Goal: Transaction & Acquisition: Purchase product/service

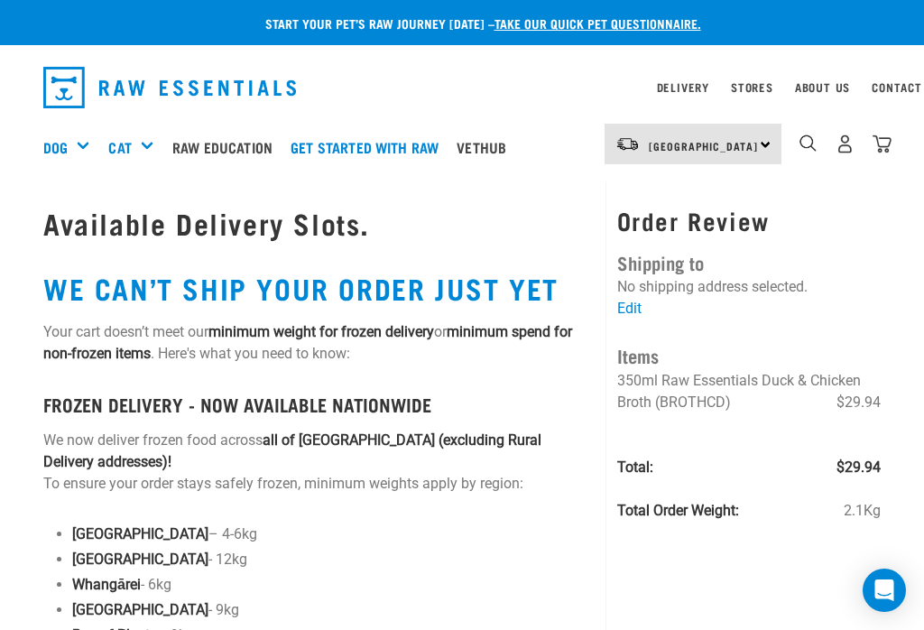
click at [634, 132] on nav "North Island North Island South Island Dog Shop All Dog Rolls Cat" at bounding box center [462, 147] width 924 height 72
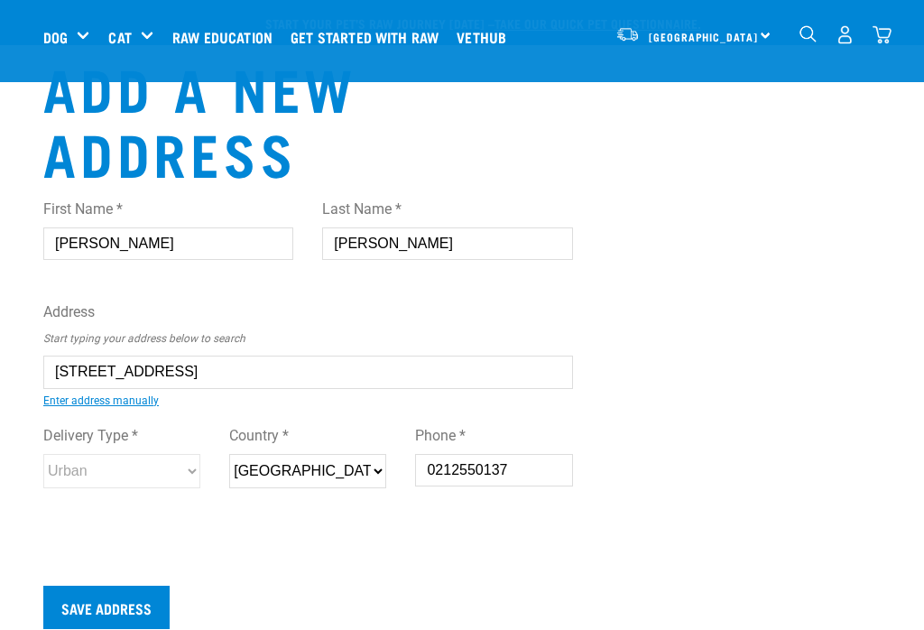
select select "WGN"
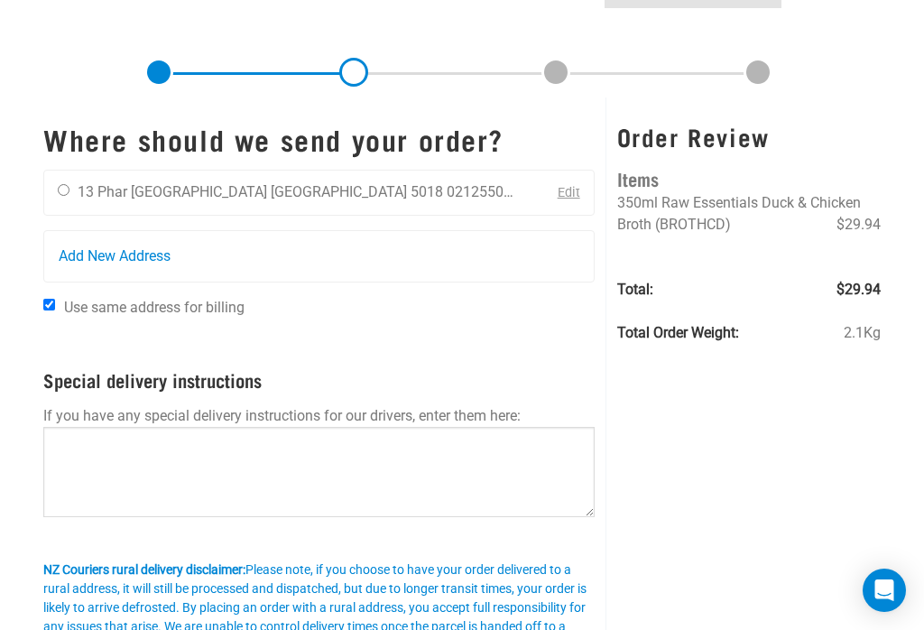
scroll to position [156, 0]
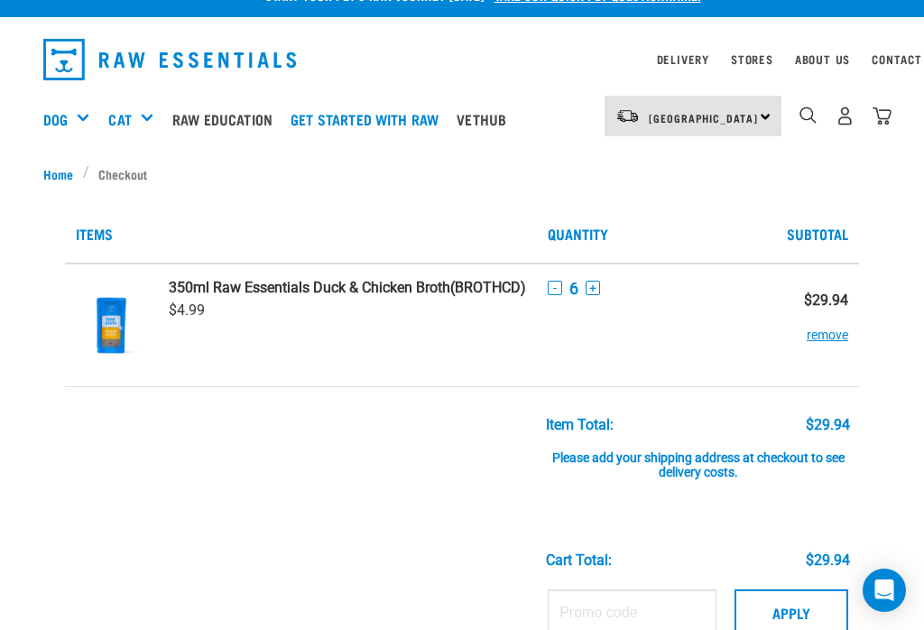
click at [591, 282] on button "+" at bounding box center [592, 288] width 14 height 14
click at [606, 279] on div "- 8 +" at bounding box center [655, 288] width 215 height 19
click at [601, 279] on div "- 8 +" at bounding box center [655, 288] width 215 height 19
click at [605, 281] on div "- 8 +" at bounding box center [655, 288] width 215 height 19
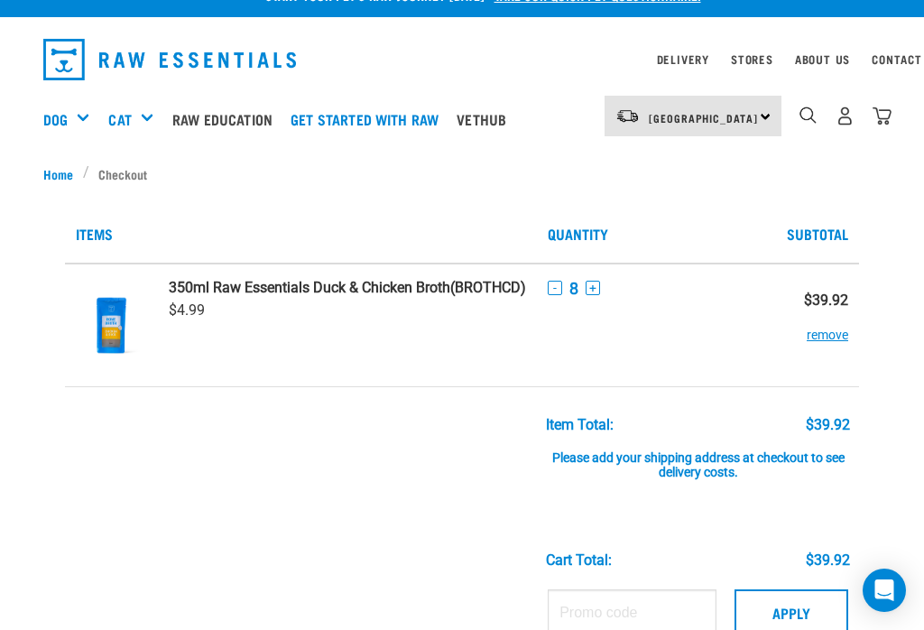
click at [594, 289] on button "+" at bounding box center [592, 288] width 14 height 14
click at [590, 284] on button "+" at bounding box center [592, 288] width 14 height 14
click at [613, 280] on div "- 10 +" at bounding box center [655, 288] width 215 height 19
click at [600, 284] on button "+" at bounding box center [601, 288] width 14 height 14
click at [602, 282] on button "+" at bounding box center [601, 288] width 14 height 14
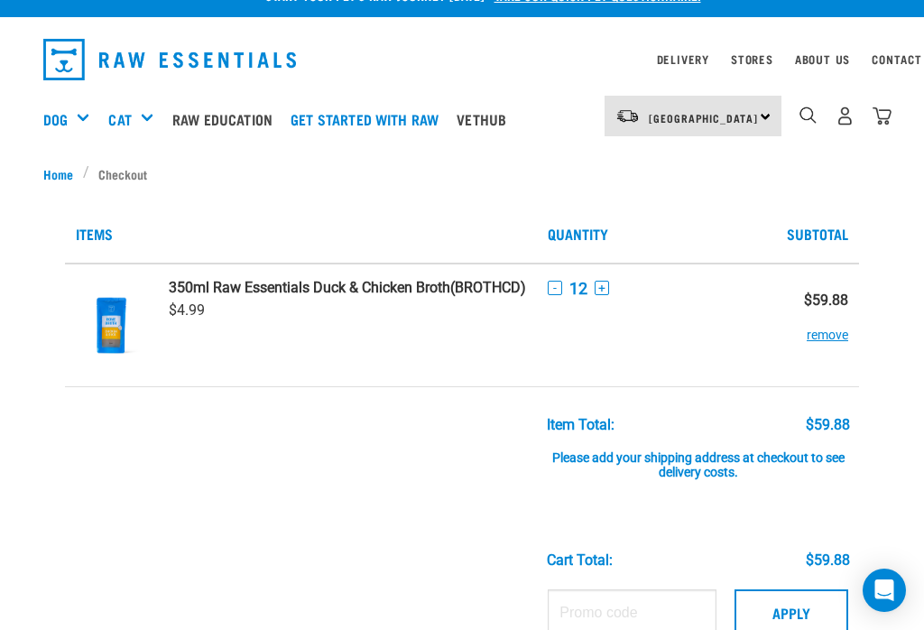
click at [605, 279] on div "- 12 +" at bounding box center [655, 288] width 215 height 19
click at [606, 280] on div "- 12 +" at bounding box center [655, 288] width 215 height 19
click at [610, 282] on div "- 12 +" at bounding box center [655, 288] width 215 height 19
click at [594, 288] on button "+" at bounding box center [601, 288] width 14 height 14
click at [614, 271] on td "- 13 +" at bounding box center [655, 325] width 236 height 124
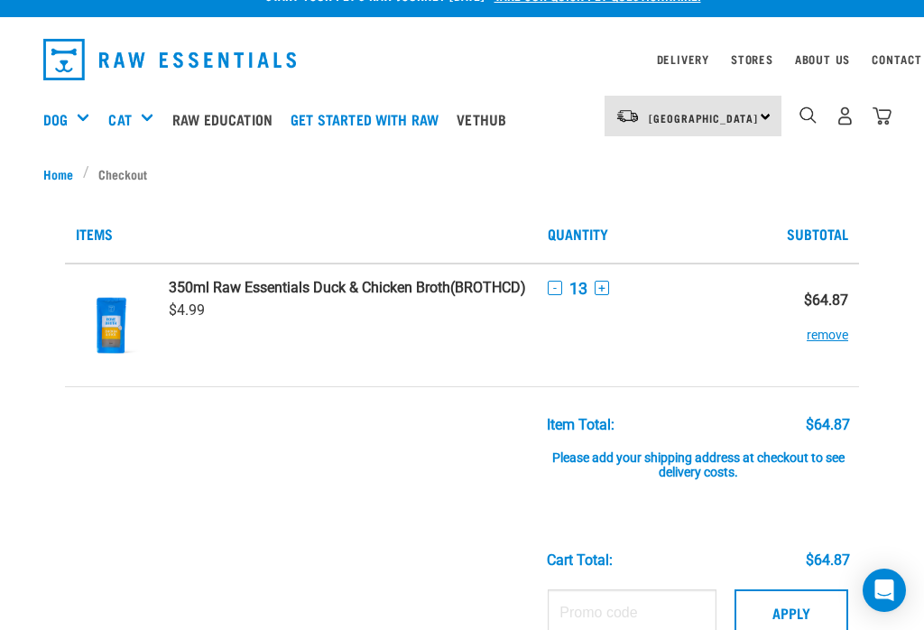
click at [602, 286] on button "+" at bounding box center [601, 288] width 14 height 14
click at [612, 271] on td "- 14 +" at bounding box center [655, 325] width 236 height 124
click at [595, 284] on button "+" at bounding box center [601, 288] width 14 height 14
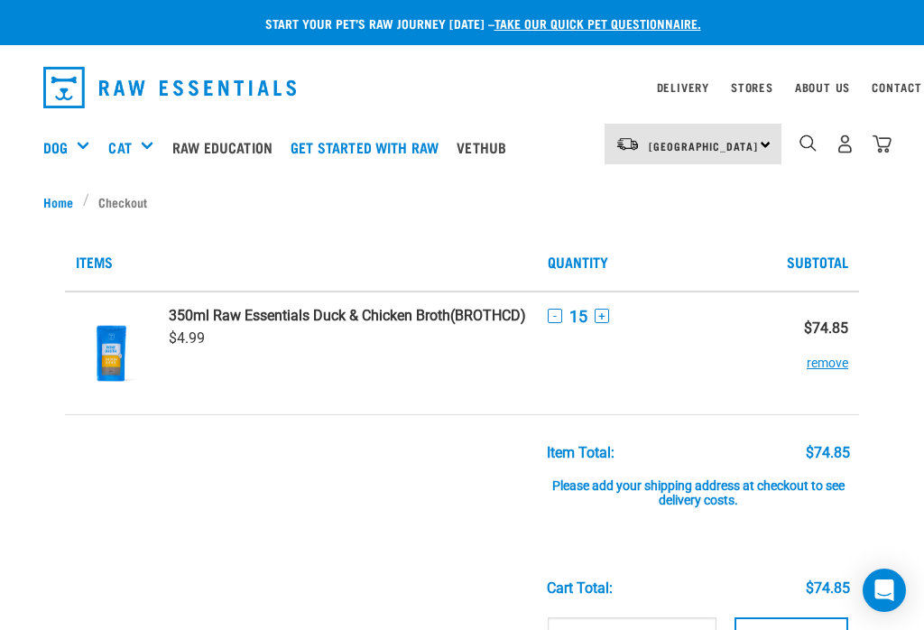
click at [587, 312] on div "- 15 +" at bounding box center [655, 316] width 215 height 19
click at [611, 307] on div "- 15 +" at bounding box center [655, 316] width 215 height 19
click at [603, 311] on button "+" at bounding box center [601, 315] width 14 height 14
click at [604, 311] on button "+" at bounding box center [601, 315] width 14 height 14
click at [600, 309] on button "+" at bounding box center [601, 315] width 14 height 14
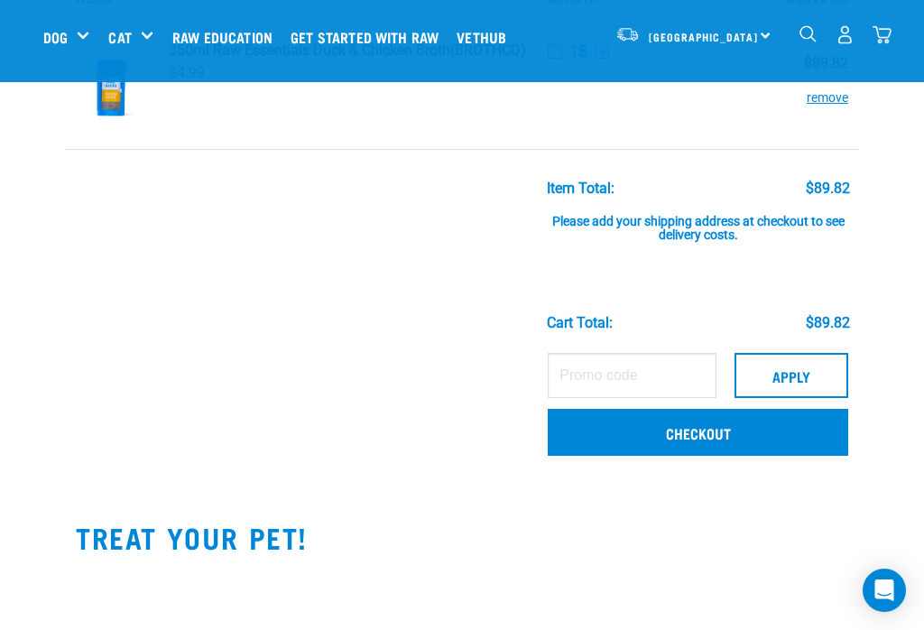
scroll to position [125, 0]
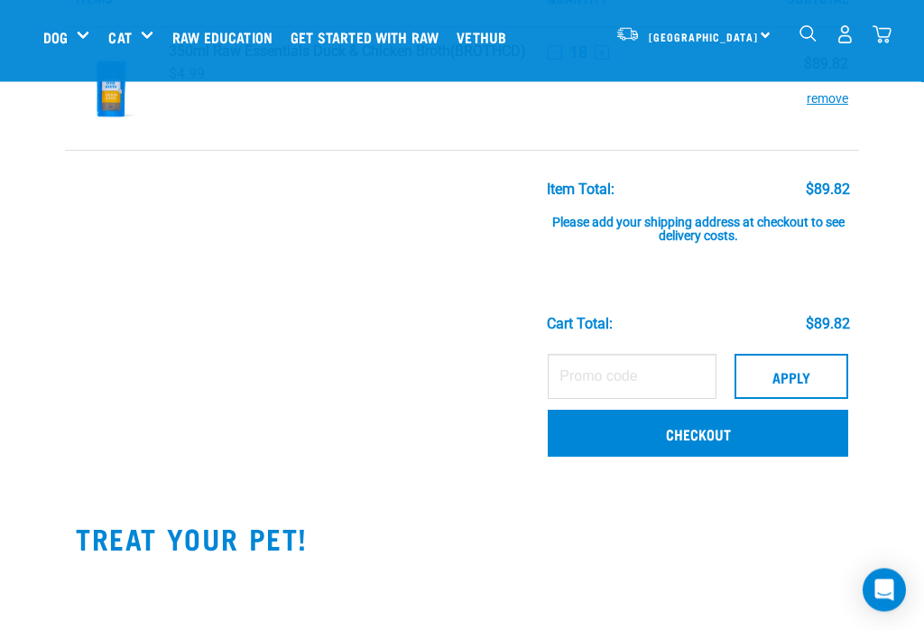
click at [730, 423] on link "Checkout" at bounding box center [698, 433] width 300 height 47
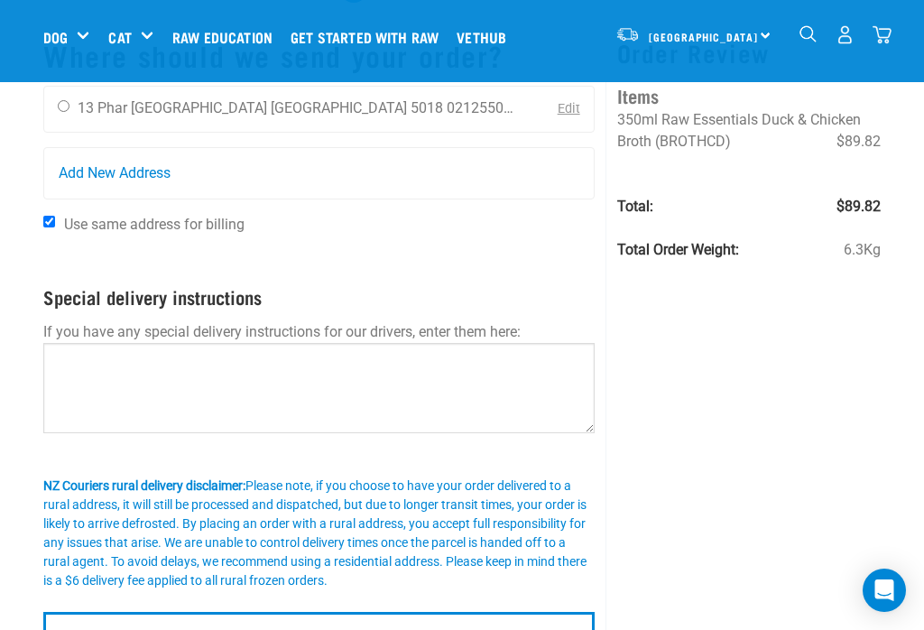
scroll to position [101, 0]
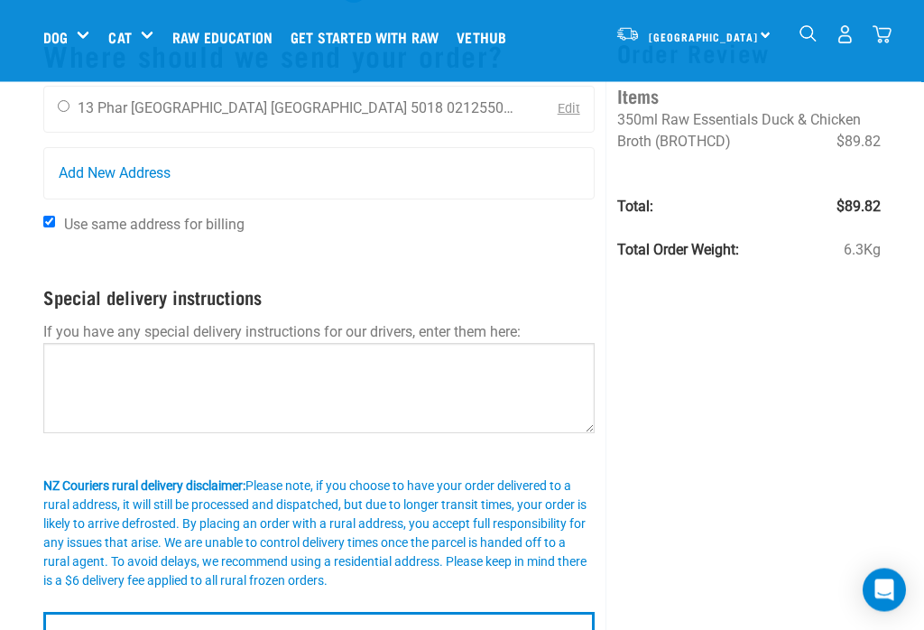
click at [328, 629] on input "Confirm addresses" at bounding box center [318, 633] width 551 height 43
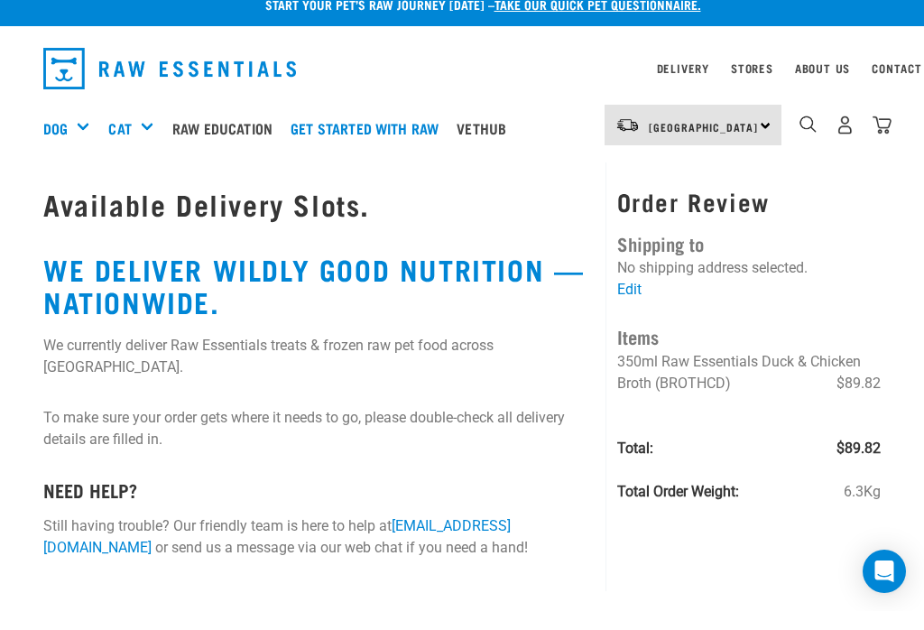
scroll to position [23, 0]
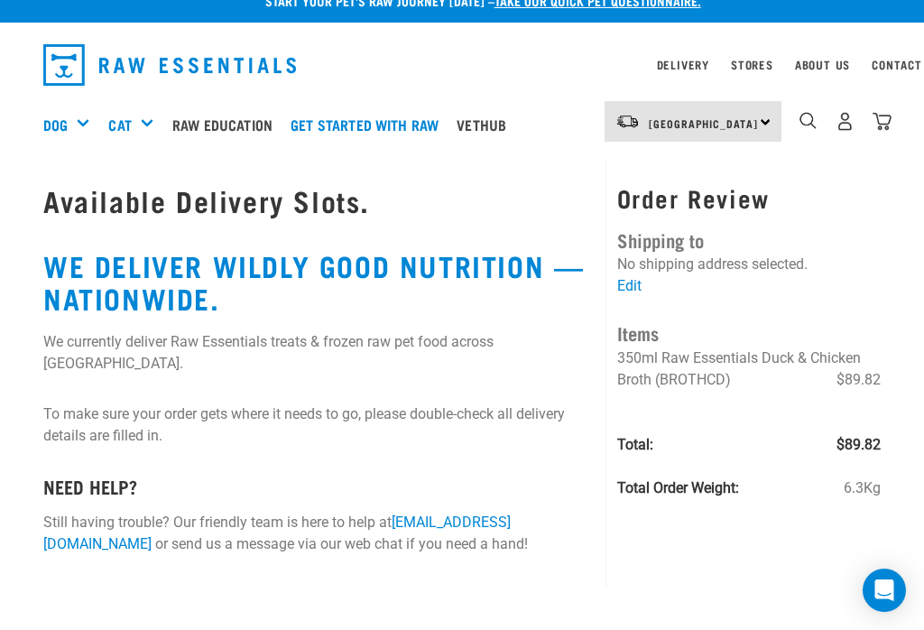
click at [630, 282] on link "Edit" at bounding box center [629, 285] width 24 height 17
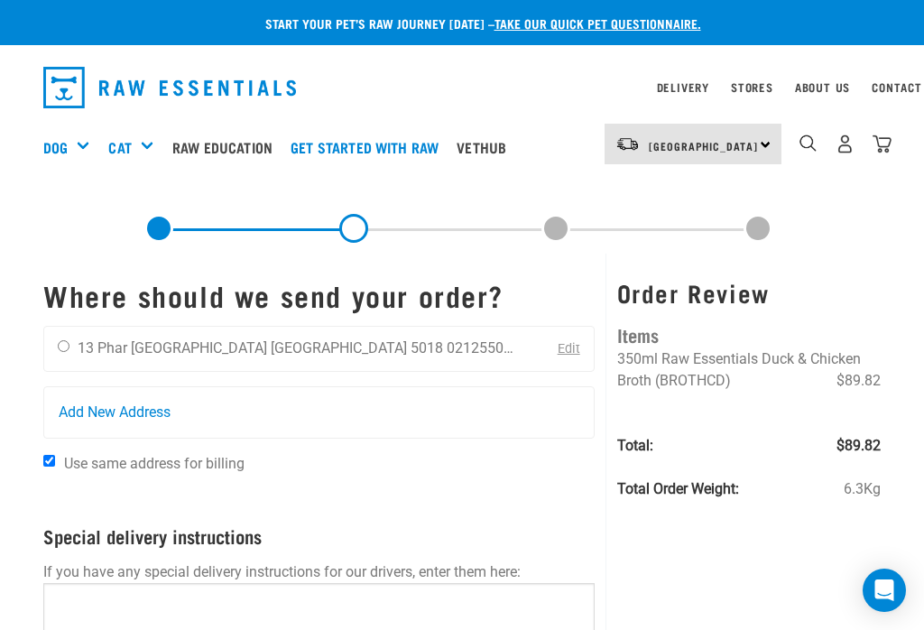
click at [65, 345] on input "radio" at bounding box center [64, 346] width 12 height 12
radio input "true"
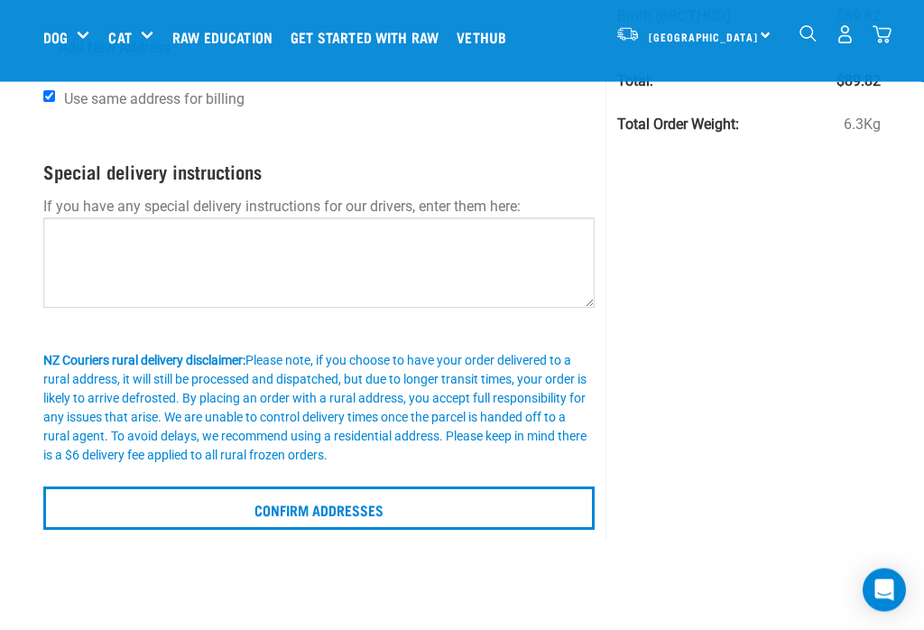
scroll to position [227, 0]
click at [344, 505] on input "Confirm addresses" at bounding box center [318, 507] width 551 height 43
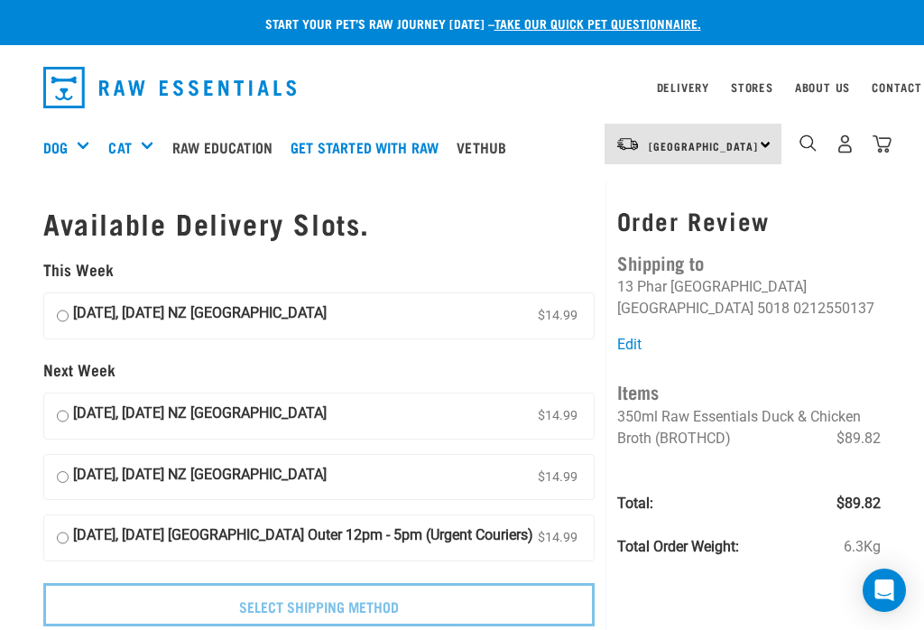
click at [69, 306] on input "03 October, Friday NZ Couriers North Island $14.99" at bounding box center [63, 315] width 12 height 27
radio input "true"
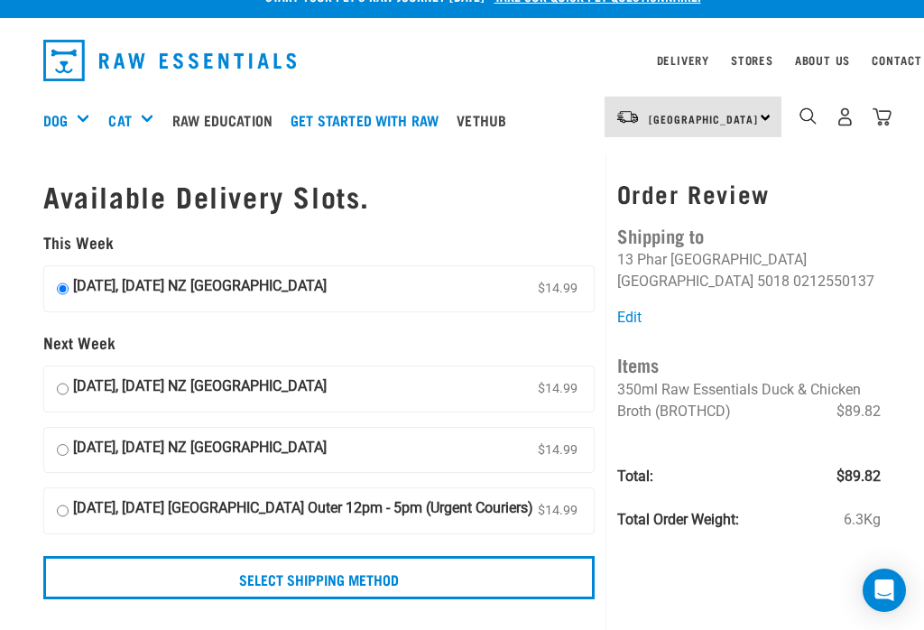
scroll to position [24, 0]
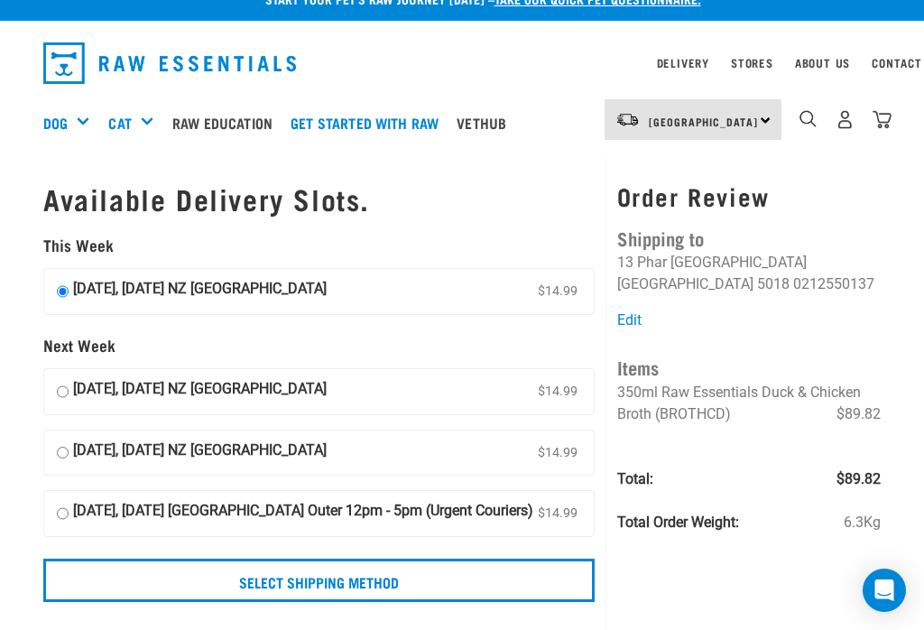
click at [640, 313] on link "Edit" at bounding box center [629, 319] width 24 height 17
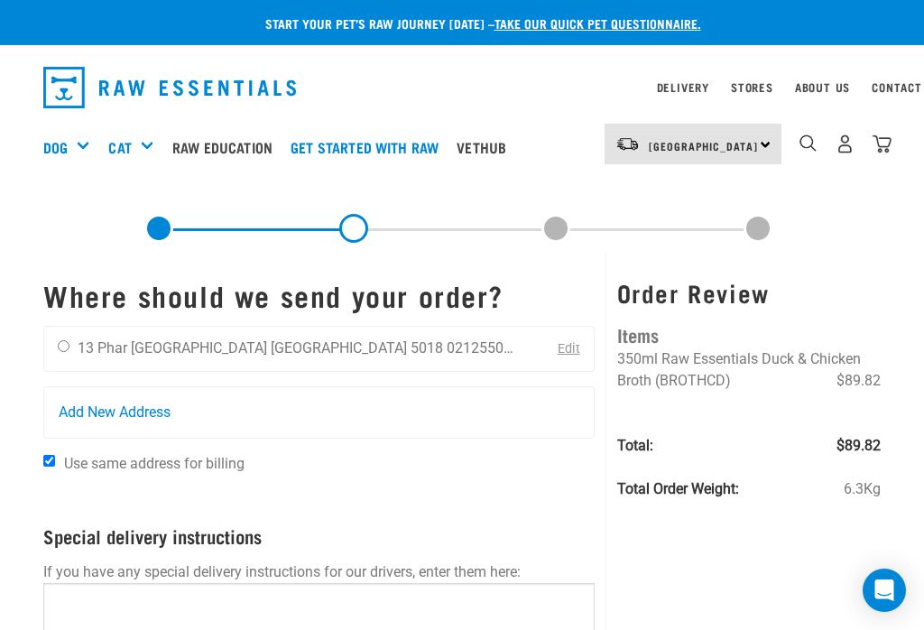
click at [279, 349] on li "[GEOGRAPHIC_DATA] 5018" at bounding box center [357, 347] width 172 height 17
click at [271, 346] on li "Wellington 5018" at bounding box center [357, 347] width 172 height 17
click at [109, 336] on div "Jackie Reynolds 13 Phar Lap Grove Wellington 5018 0212550137" at bounding box center [287, 349] width 486 height 45
click at [585, 344] on div "Edit" at bounding box center [561, 349] width 62 height 45
click at [575, 345] on link "Edit" at bounding box center [568, 348] width 23 height 15
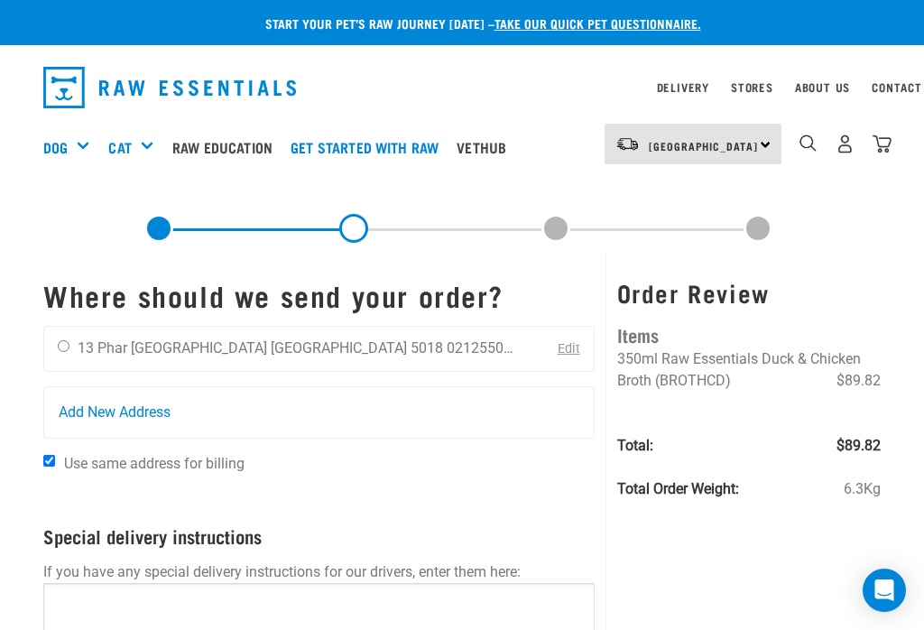
click at [433, 354] on div "Jackie Reynolds 13 Phar Lap Grove Wellington 5018 0212550137 Edit" at bounding box center [318, 349] width 551 height 47
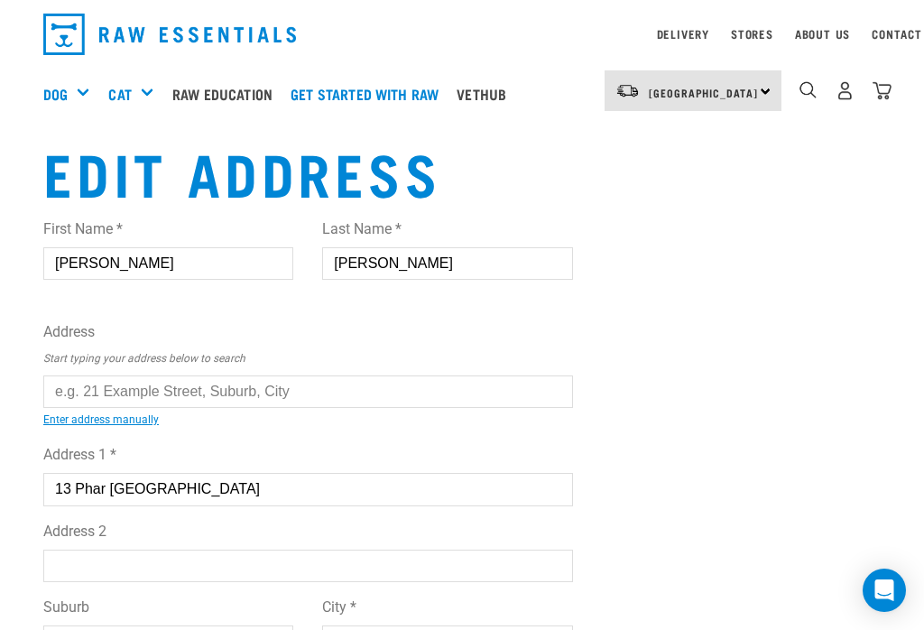
click at [88, 391] on input "text" at bounding box center [307, 391] width 529 height 32
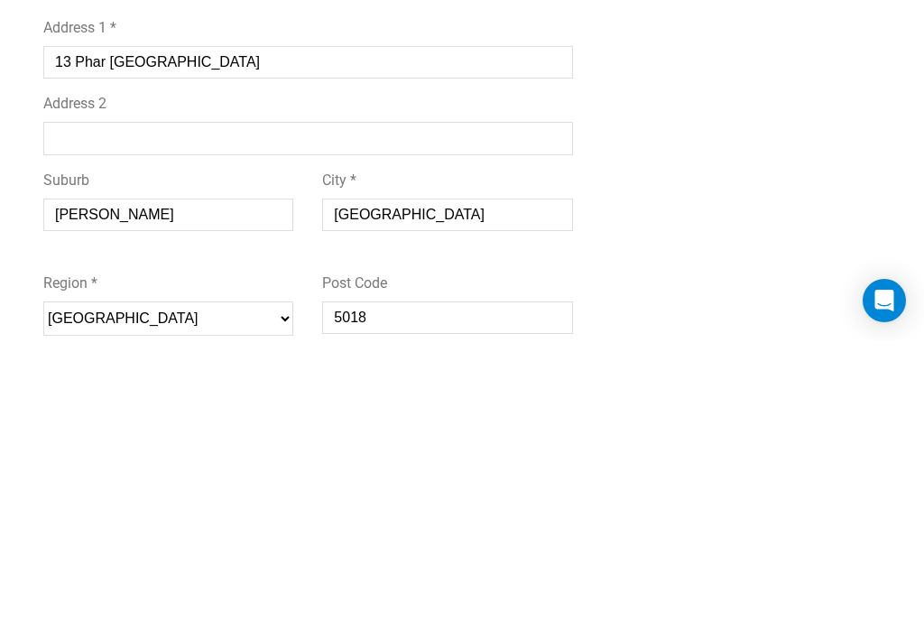
click at [443, 488] on input "[GEOGRAPHIC_DATA]" at bounding box center [447, 504] width 250 height 32
type input "W"
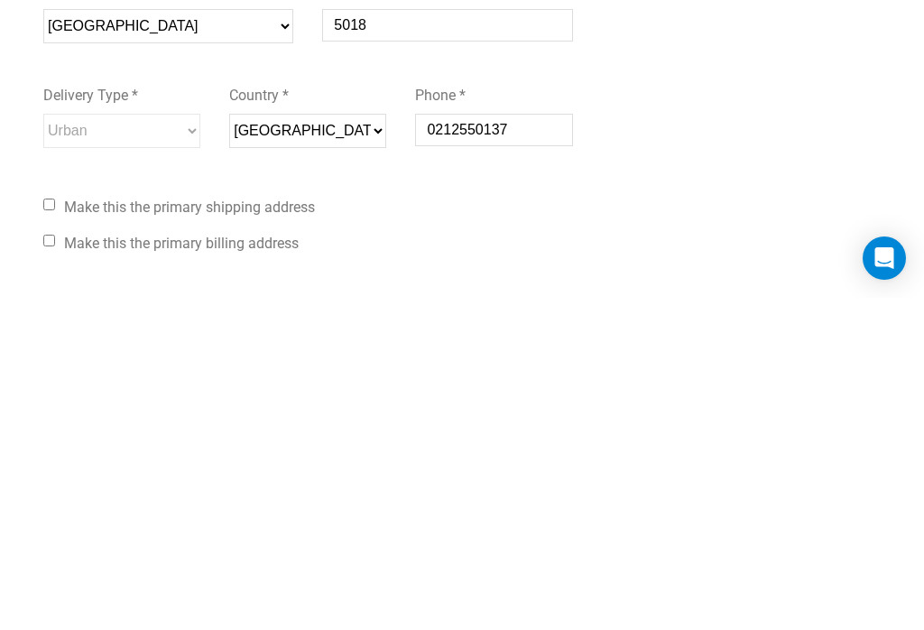
scroll to position [310, 0]
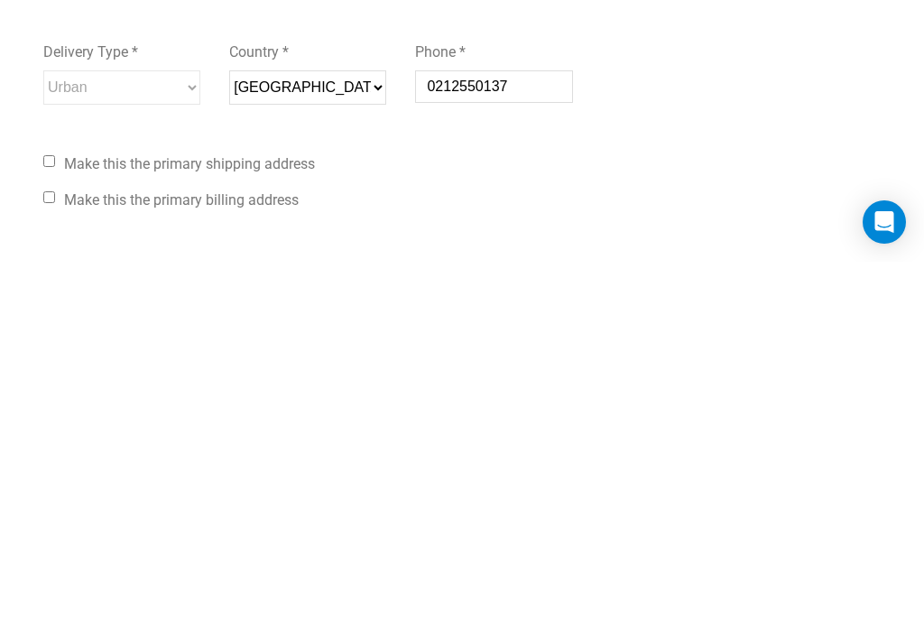
type input "Upper Hutt"
click at [60, 521] on label "Make this the primary shipping address" at bounding box center [307, 532] width 529 height 22
click at [55, 523] on input "Make this the primary shipping address" at bounding box center [49, 529] width 12 height 12
checkbox input "true"
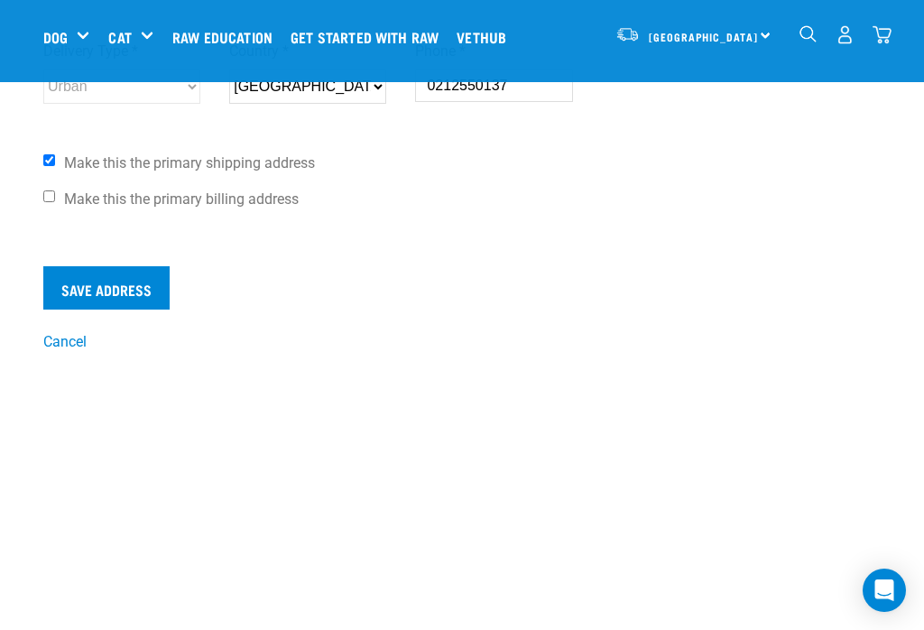
click at [66, 196] on label "Make this the primary billing address" at bounding box center [307, 200] width 529 height 22
click at [55, 196] on input "Make this the primary billing address" at bounding box center [49, 196] width 12 height 12
checkbox input "true"
click at [133, 290] on input "Save Address" at bounding box center [106, 287] width 126 height 43
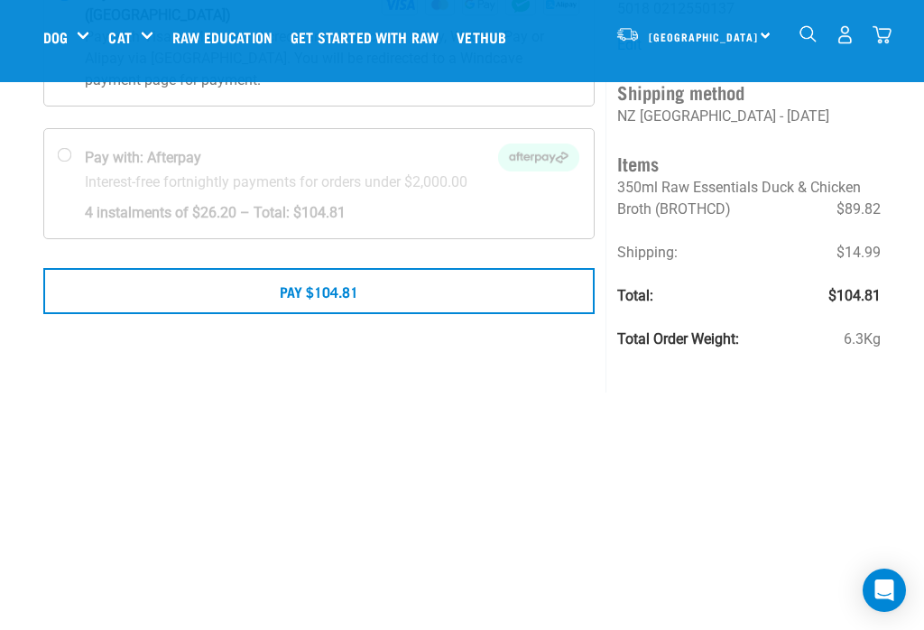
scroll to position [231, 0]
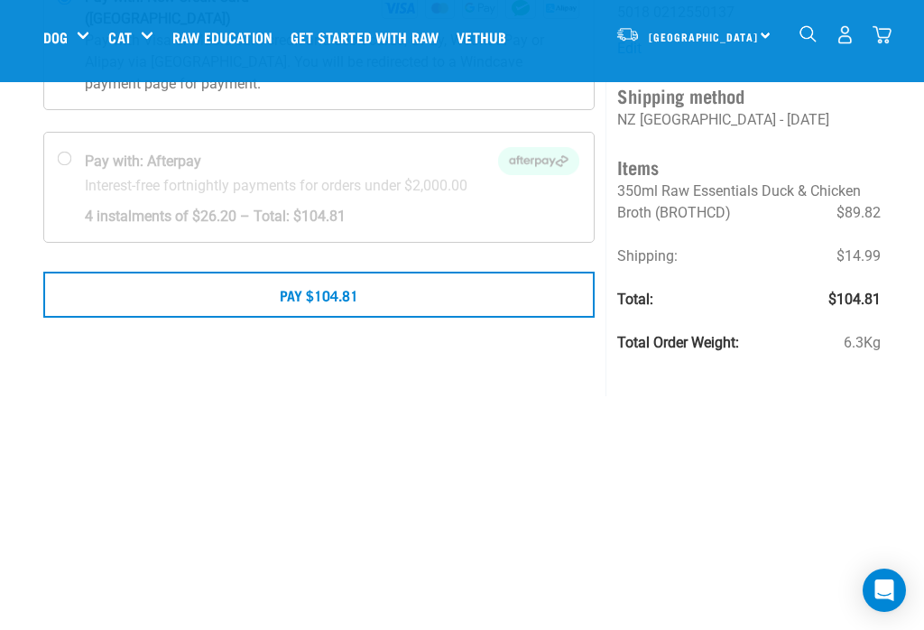
click at [444, 271] on button "Pay $104.81" at bounding box center [318, 293] width 551 height 45
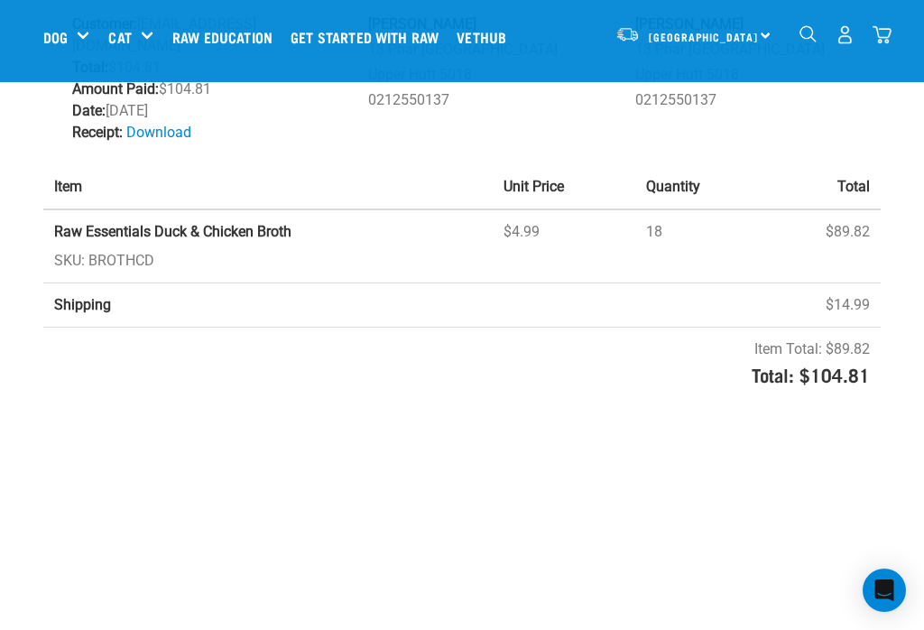
scroll to position [64, 0]
